Goal: Information Seeking & Learning: Learn about a topic

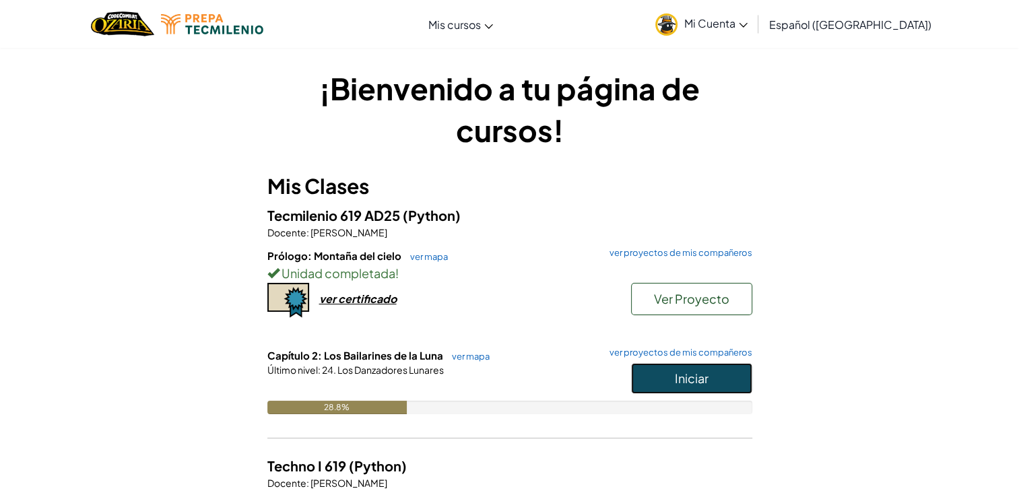
click at [700, 373] on span "Iniciar" at bounding box center [692, 378] width 34 height 15
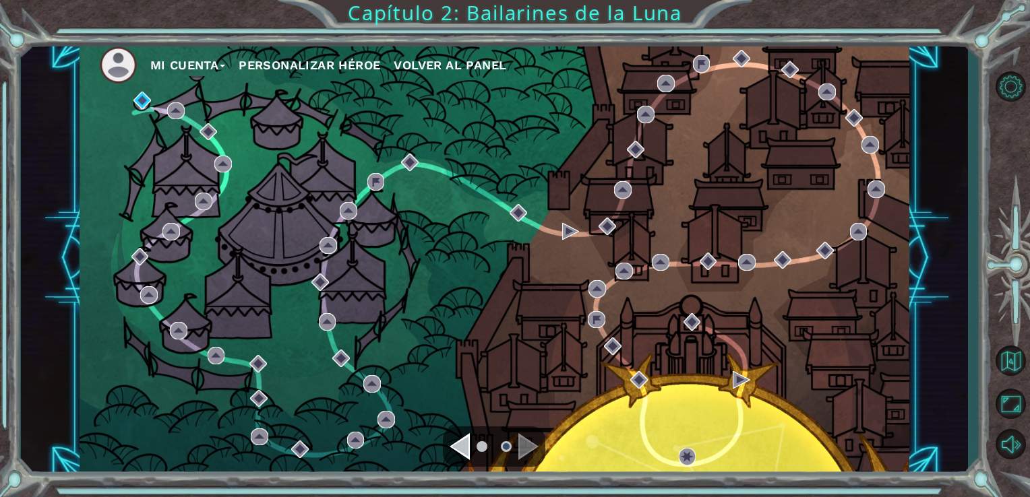
click at [153, 98] on div "Mi Cuenta Personalizar héroe Volver al panel" at bounding box center [495, 258] width 830 height 437
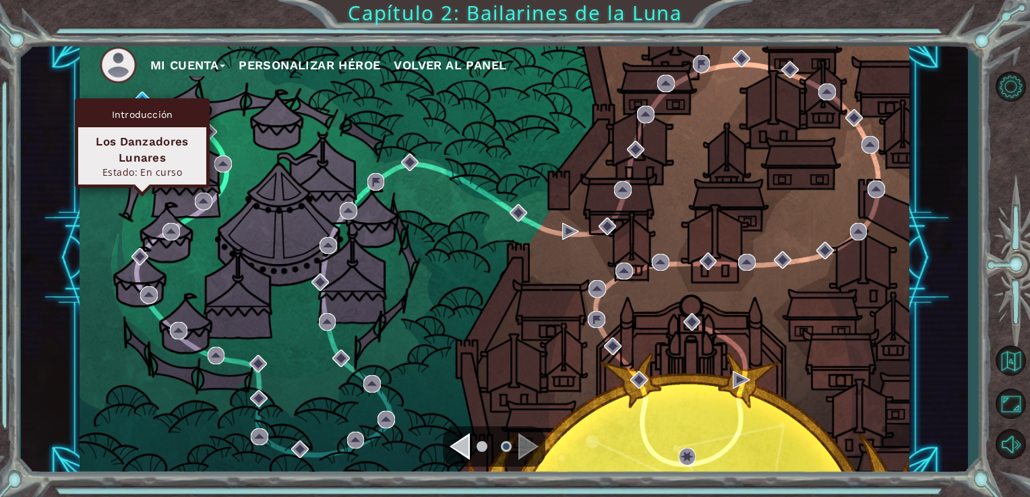
click at [144, 99] on div "Introducción Los Danzadores Lunares Estado: En curso" at bounding box center [142, 143] width 135 height 90
click at [143, 94] on img at bounding box center [142, 101] width 18 height 18
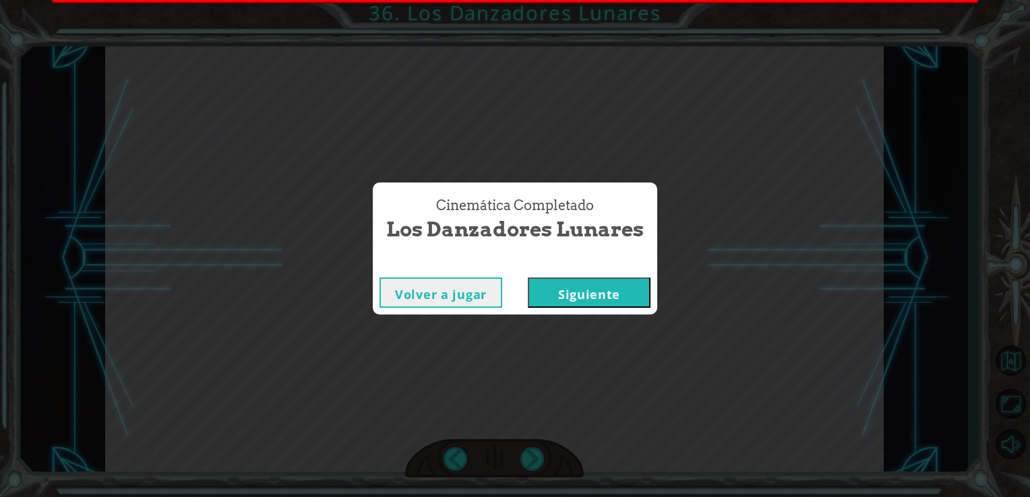
click at [550, 295] on button "Siguiente" at bounding box center [589, 293] width 123 height 30
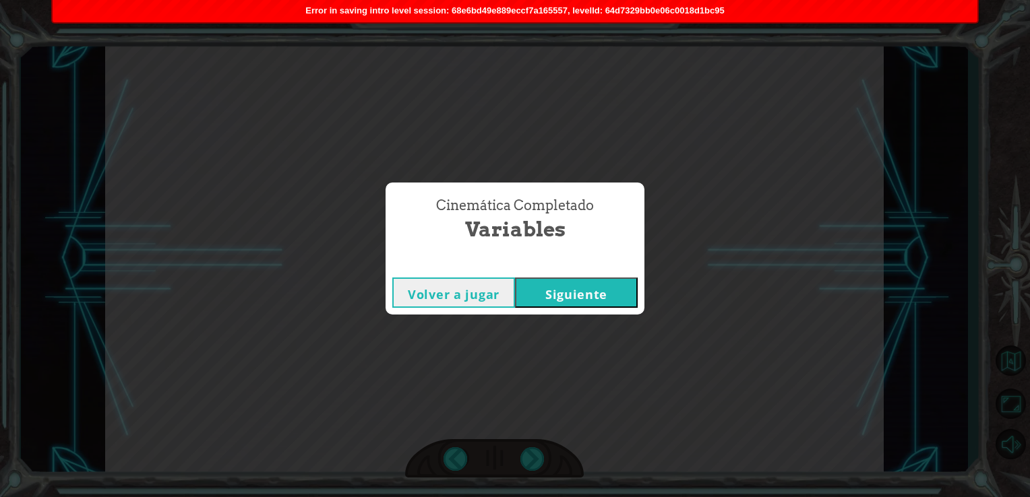
click at [489, 15] on div "Error in saving intro level session: 68e6bd49e889eccf7a165557, levelId: 64d7329…" at bounding box center [515, 11] width 924 height 22
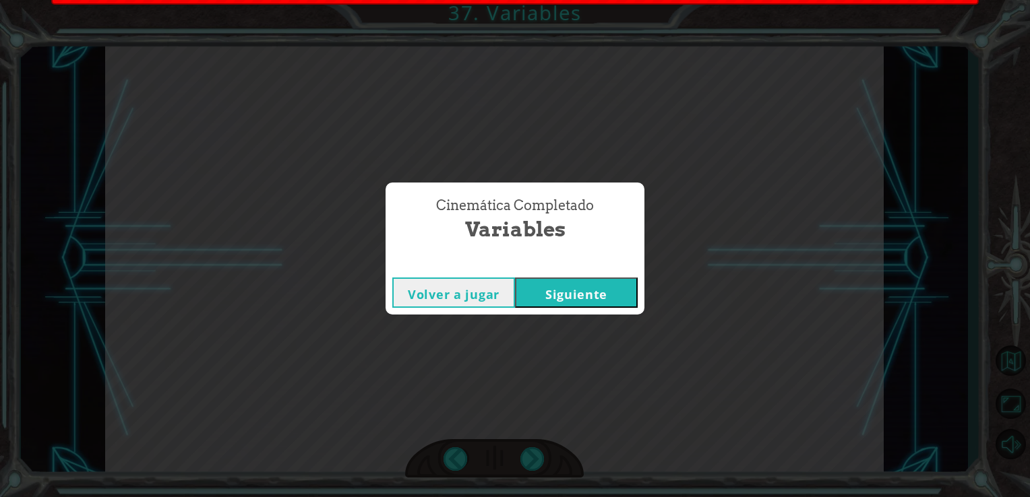
click at [489, 15] on body "( Ñ a m , ñ a m ) M m m m m m . . . ¿ F e l i z ? M m m - a j á . B i e n . M i…" at bounding box center [515, 248] width 1030 height 497
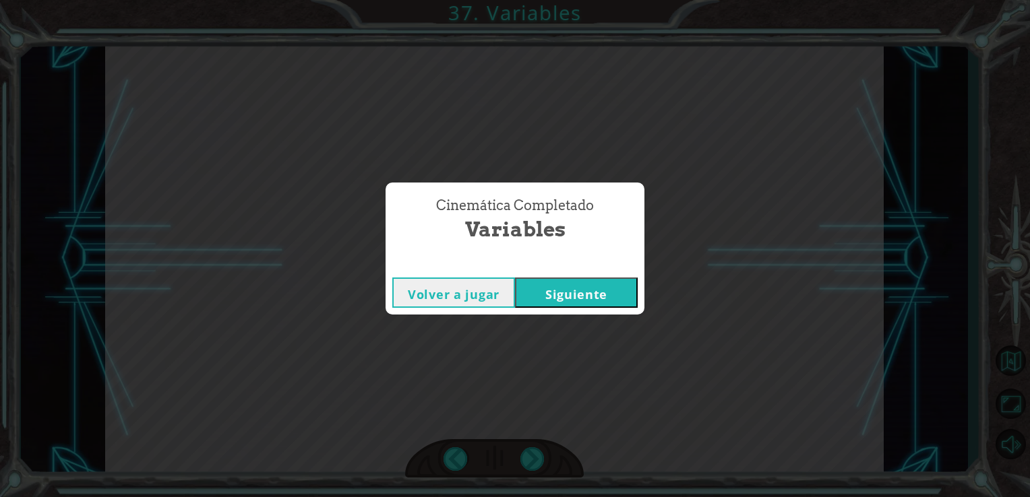
click at [563, 290] on button "Siguiente" at bounding box center [576, 293] width 123 height 30
